Goal: Task Accomplishment & Management: Manage account settings

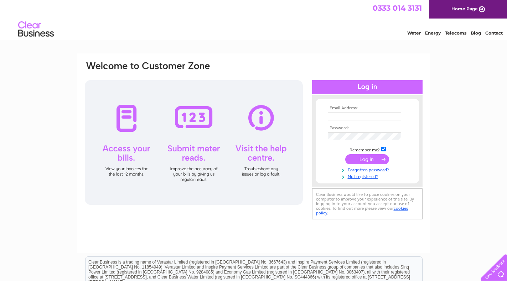
type input "[EMAIL_ADDRESS][DOMAIN_NAME]"
click at [366, 157] on input "submit" at bounding box center [367, 159] width 44 height 10
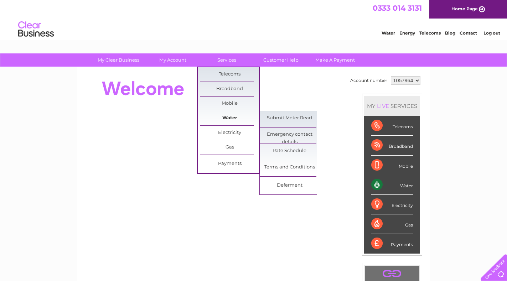
click at [226, 115] on link "Water" at bounding box center [229, 118] width 59 height 14
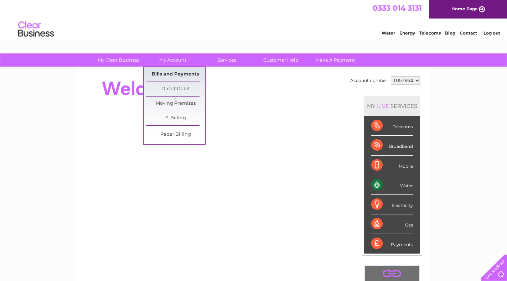
click at [164, 73] on link "Bills and Payments" at bounding box center [175, 74] width 59 height 14
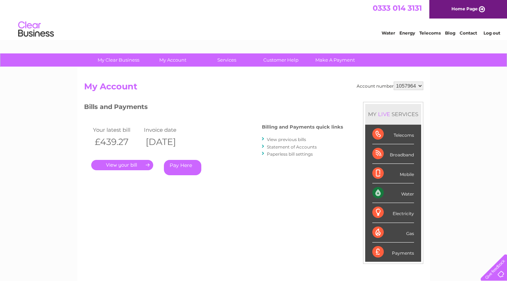
click at [136, 164] on link "." at bounding box center [122, 165] width 62 height 10
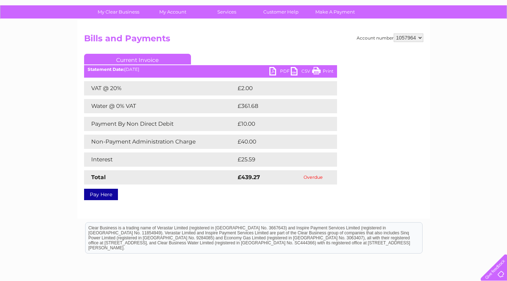
scroll to position [36, 0]
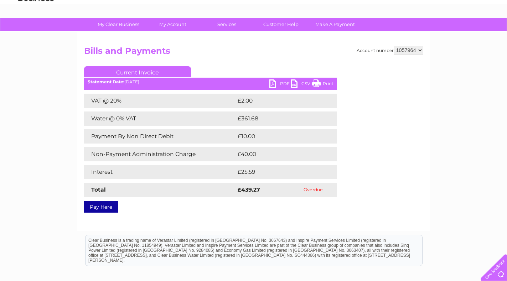
click at [283, 83] on link "PDF" at bounding box center [279, 84] width 21 height 10
